Goal: Task Accomplishment & Management: Complete application form

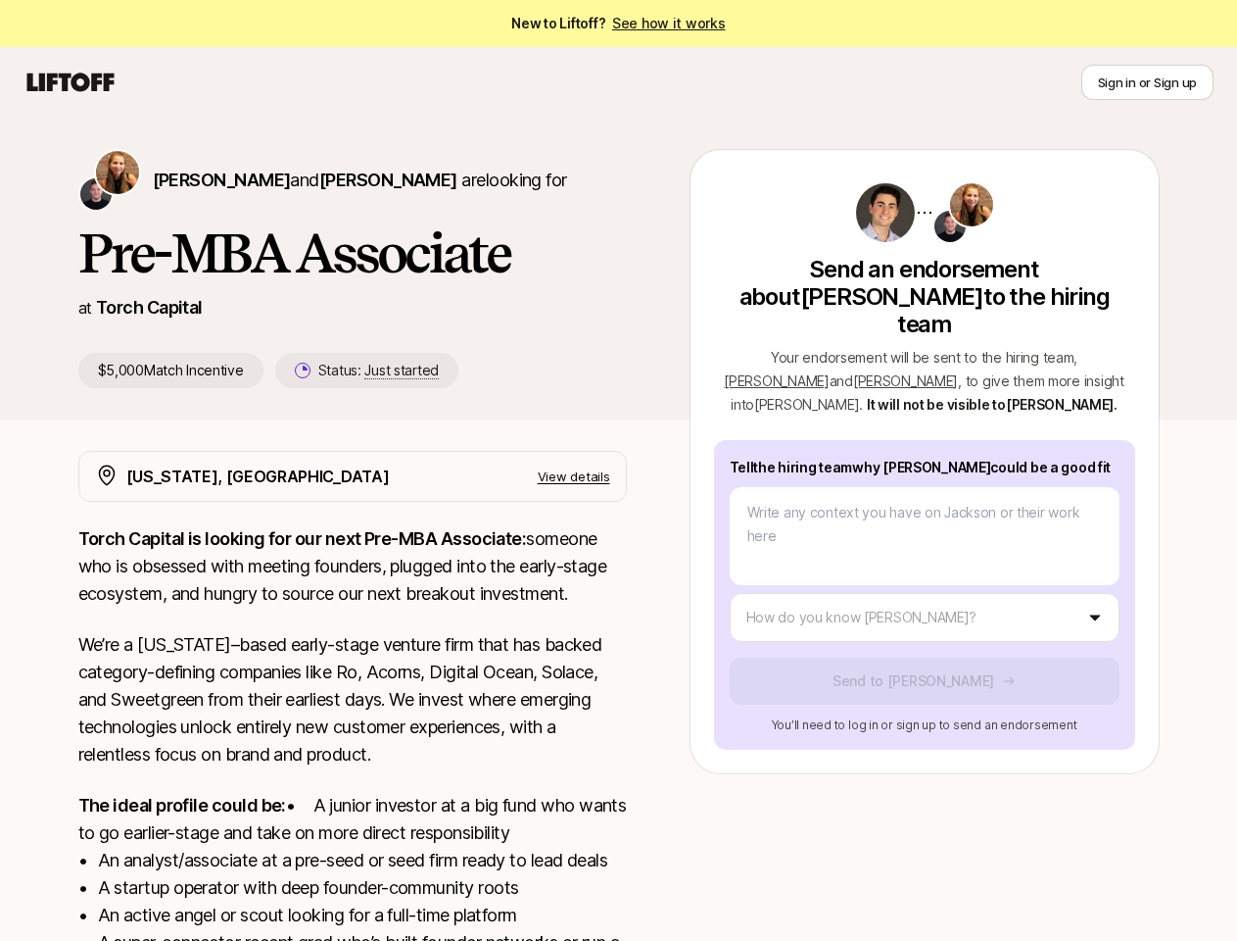
click at [71, 82] on icon at bounding box center [71, 82] width 94 height 27
click at [1147, 82] on button "Sign in or Sign up" at bounding box center [1148, 82] width 132 height 35
type textarea "x"
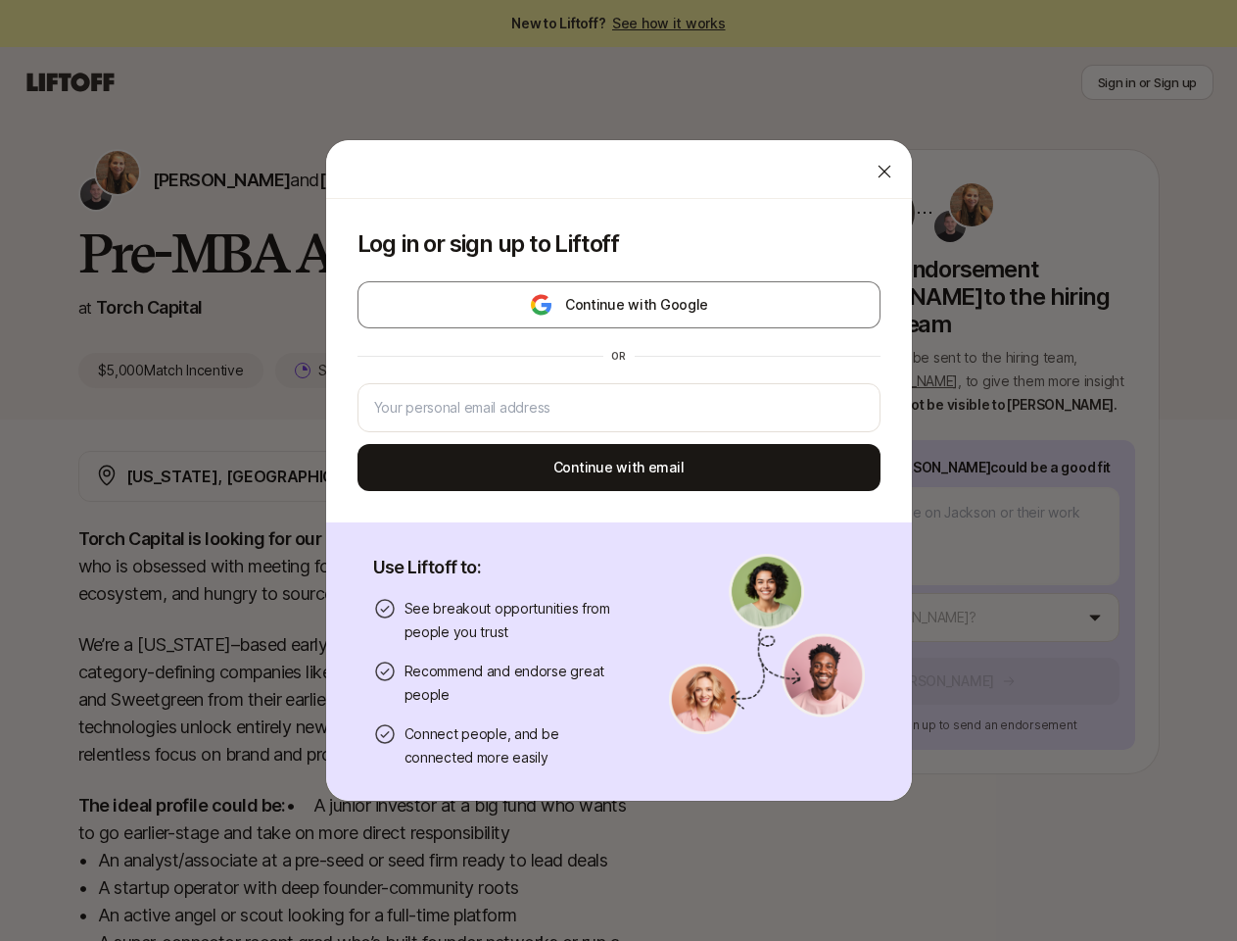
click at [177, 179] on div "Log in or sign up to Liftoff Continue with Google or Continue with email Use Li…" at bounding box center [618, 470] width 1237 height 662
click at [339, 179] on div at bounding box center [619, 169] width 586 height 59
click at [346, 370] on div "Log in or sign up to Liftoff Continue with Google or Continue with email" at bounding box center [619, 360] width 586 height 323
click at [1090, 329] on div "Log in or sign up to Liftoff Continue with Google or Continue with email Use Li…" at bounding box center [618, 470] width 1237 height 662
click at [803, 353] on div "or" at bounding box center [619, 355] width 523 height 31
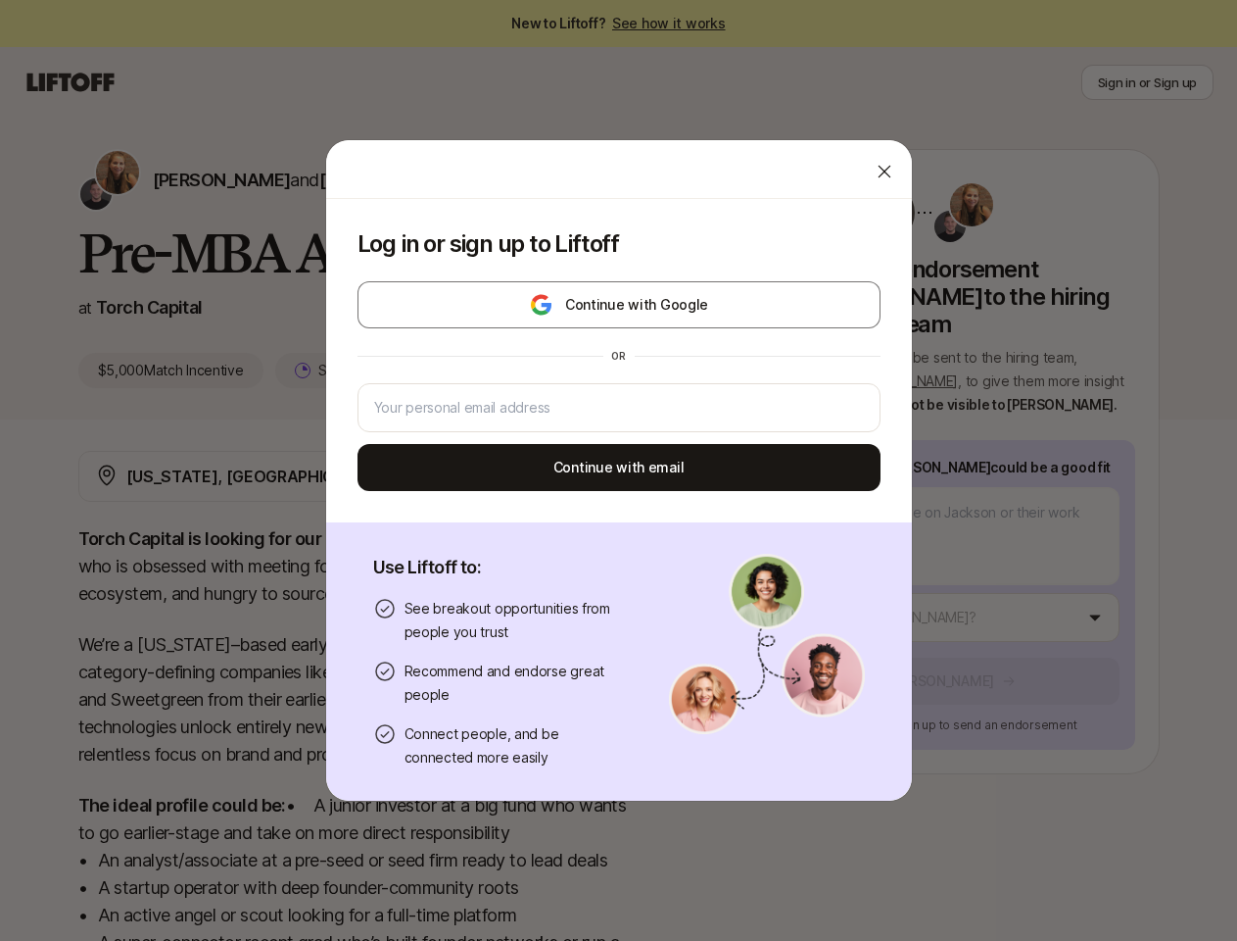
click at [948, 590] on div "Log in or sign up to Liftoff Continue with Google or Continue with email Use Li…" at bounding box center [618, 470] width 1237 height 662
click at [598, 476] on button "Continue with email" at bounding box center [619, 467] width 523 height 47
